Goal: Transaction & Acquisition: Purchase product/service

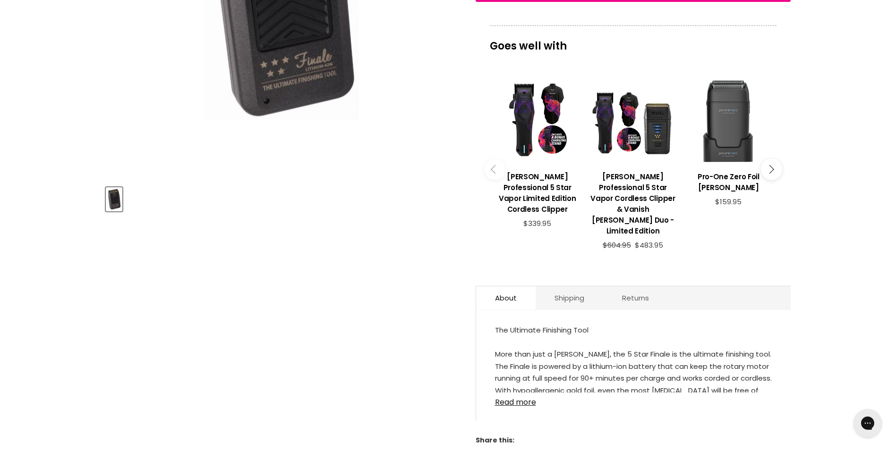
scroll to position [94, 0]
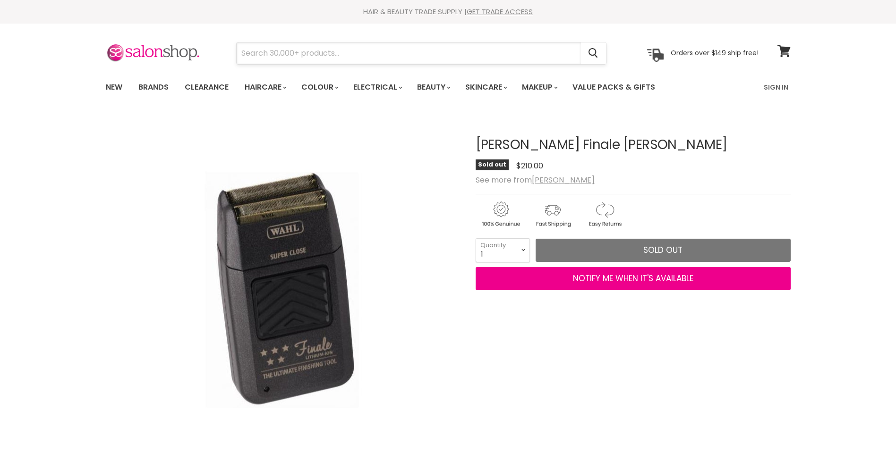
click at [295, 53] on input "Search" at bounding box center [409, 53] width 344 height 22
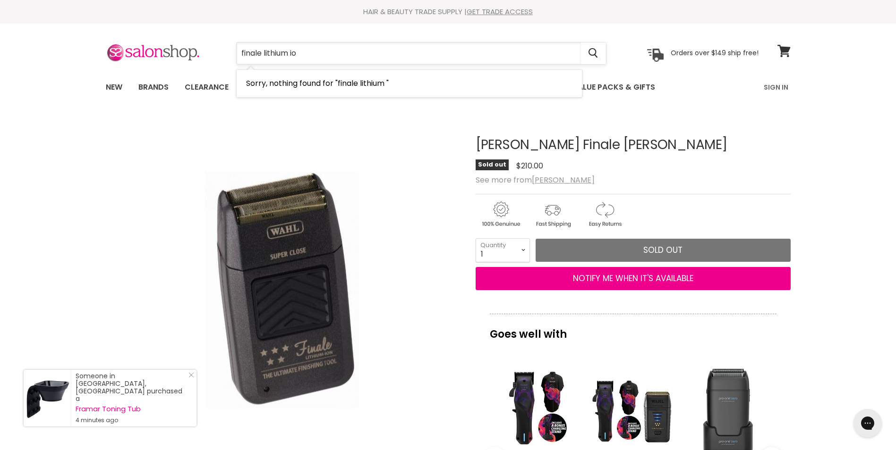
type input "finale lithium ion"
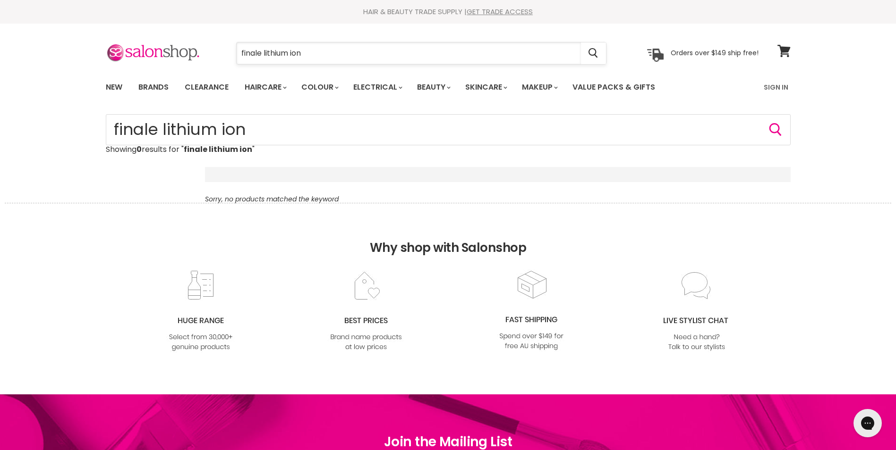
click at [319, 55] on input "finale lithium ion" at bounding box center [409, 53] width 344 height 22
type input "finale lithium"
click at [319, 55] on input "finale lithium" at bounding box center [409, 53] width 344 height 22
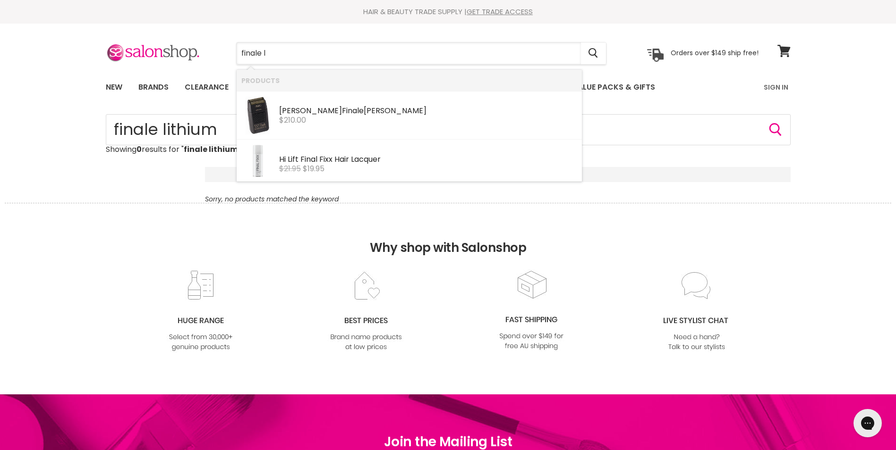
type input "finale"
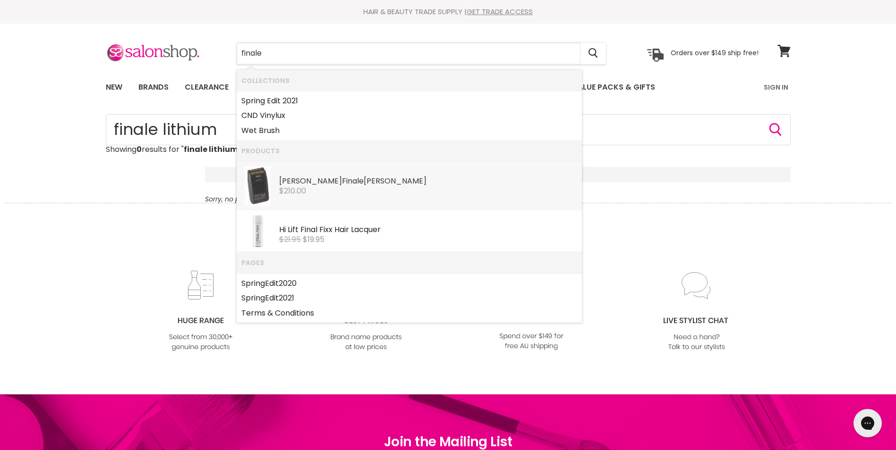
click at [363, 192] on div "$210.00" at bounding box center [428, 191] width 298 height 8
